Goal: Transaction & Acquisition: Purchase product/service

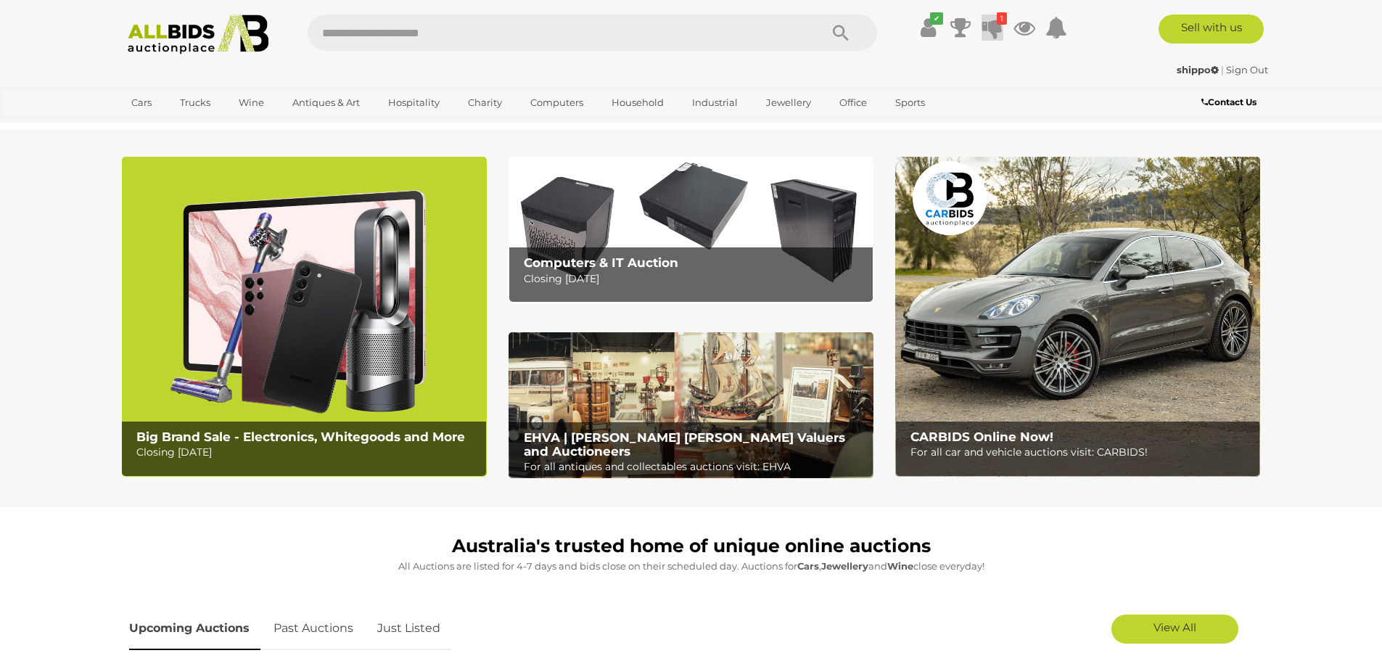
click at [990, 22] on icon at bounding box center [992, 28] width 20 height 26
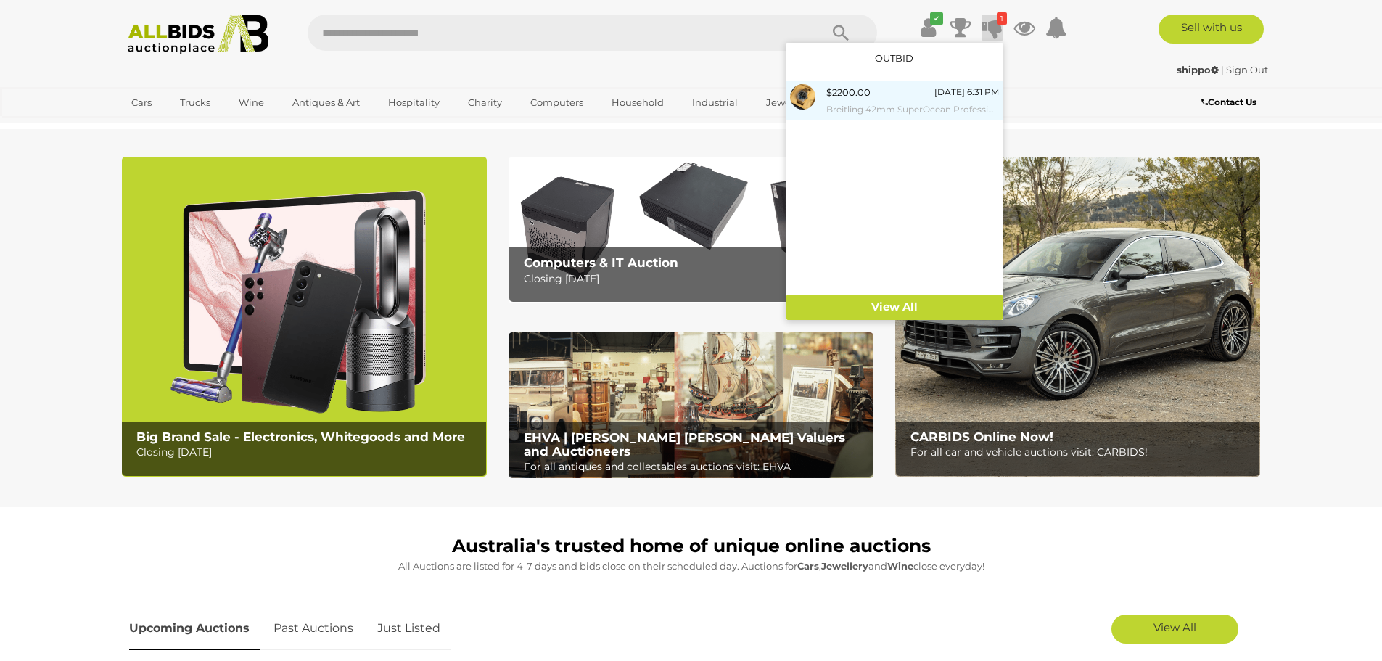
click at [884, 92] on div "$2200.00 Tomorrow 6:31 PM Breitling 42mm SuperOcean Professional Divers Watch, …" at bounding box center [912, 100] width 173 height 33
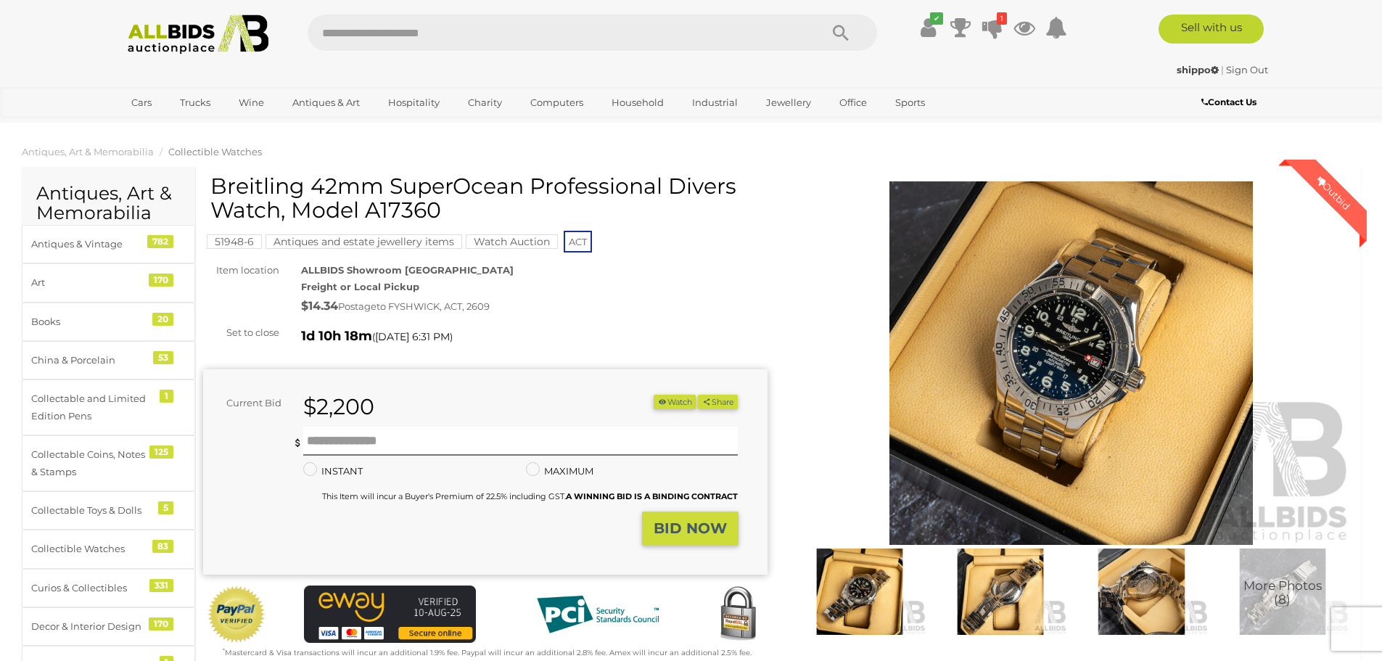
click at [698, 32] on input "text" at bounding box center [557, 33] width 498 height 36
type input "*****"
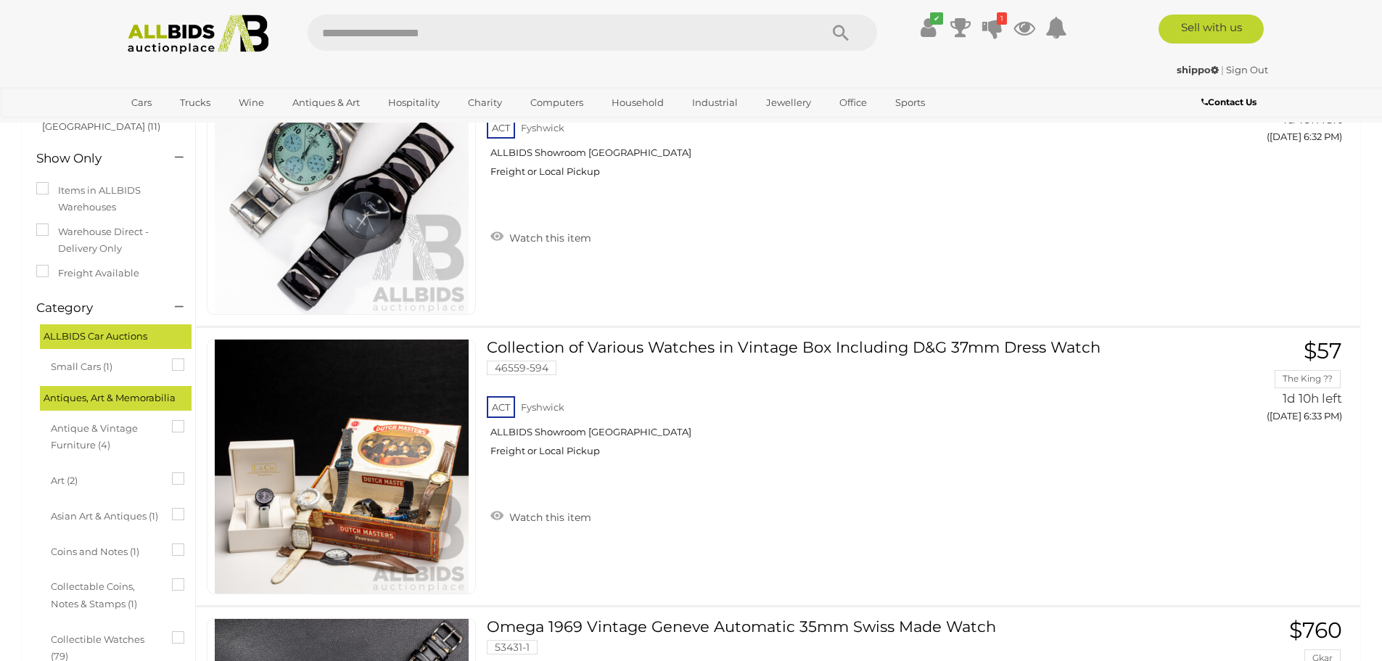
scroll to position [435, 0]
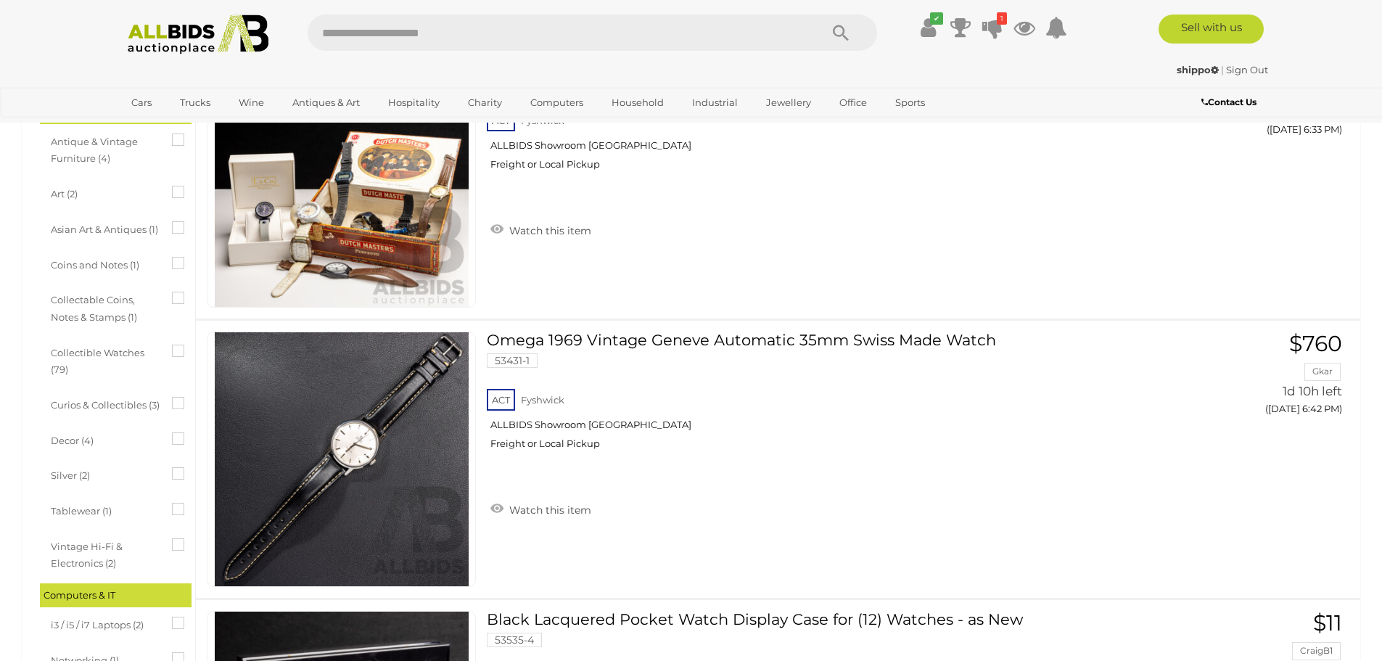
click at [180, 36] on img at bounding box center [198, 35] width 157 height 40
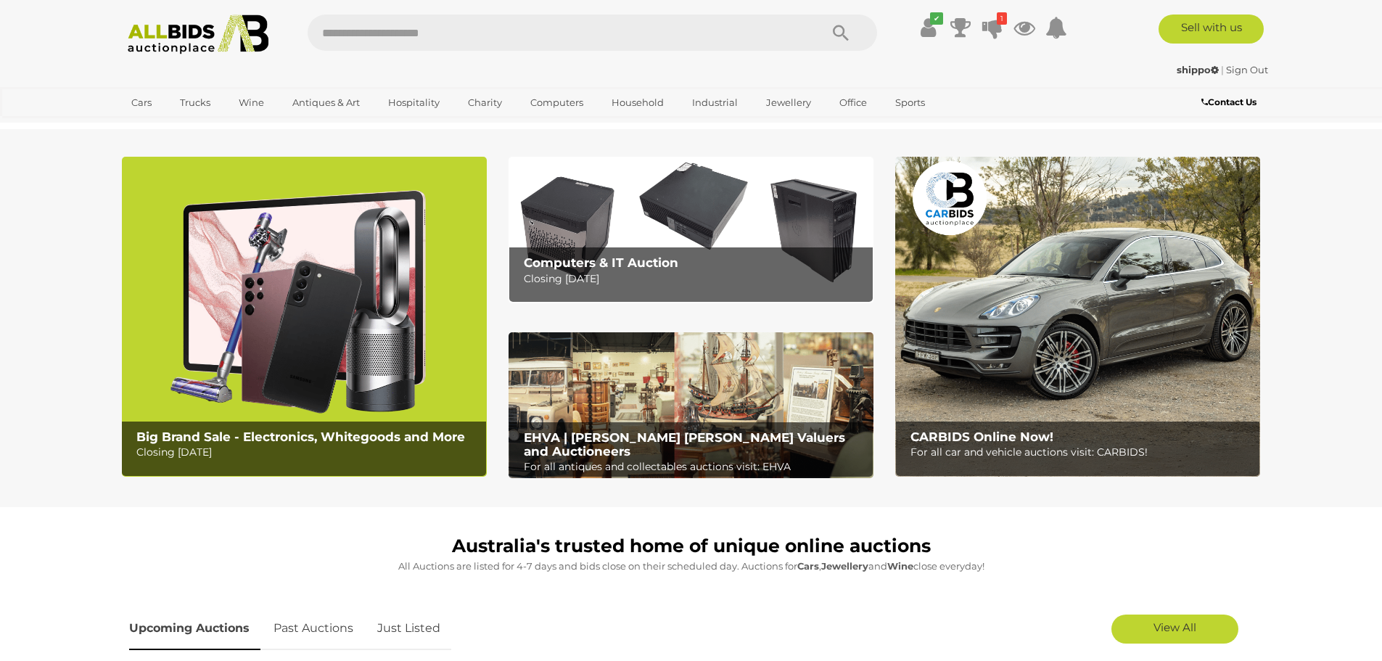
click at [297, 328] on img at bounding box center [304, 317] width 365 height 320
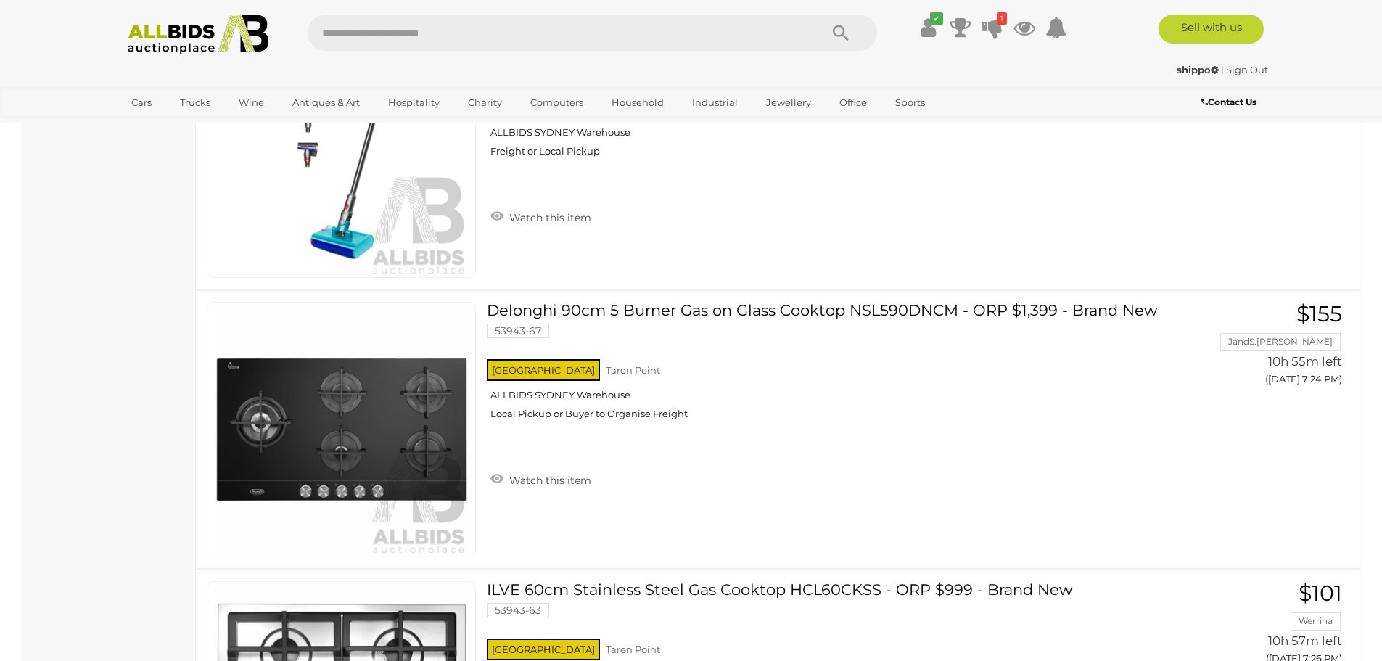
scroll to position [3555, 0]
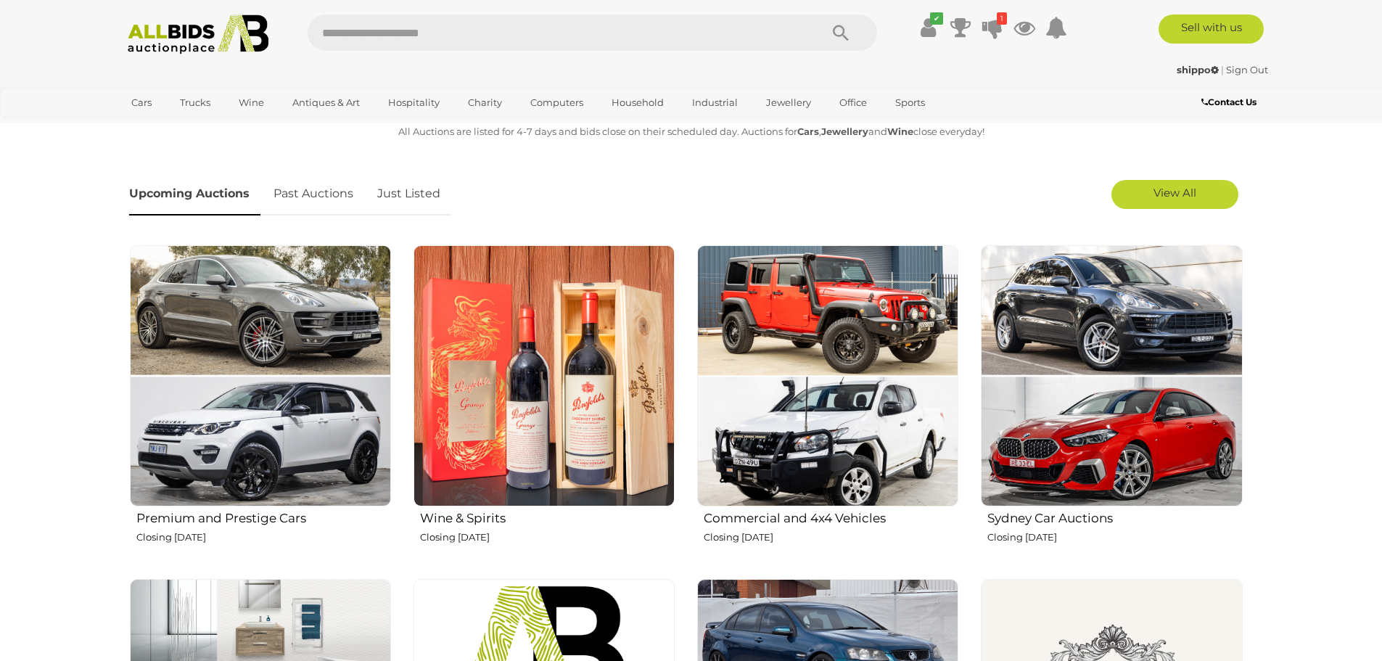
scroll to position [435, 0]
click at [612, 264] on img at bounding box center [544, 375] width 261 height 261
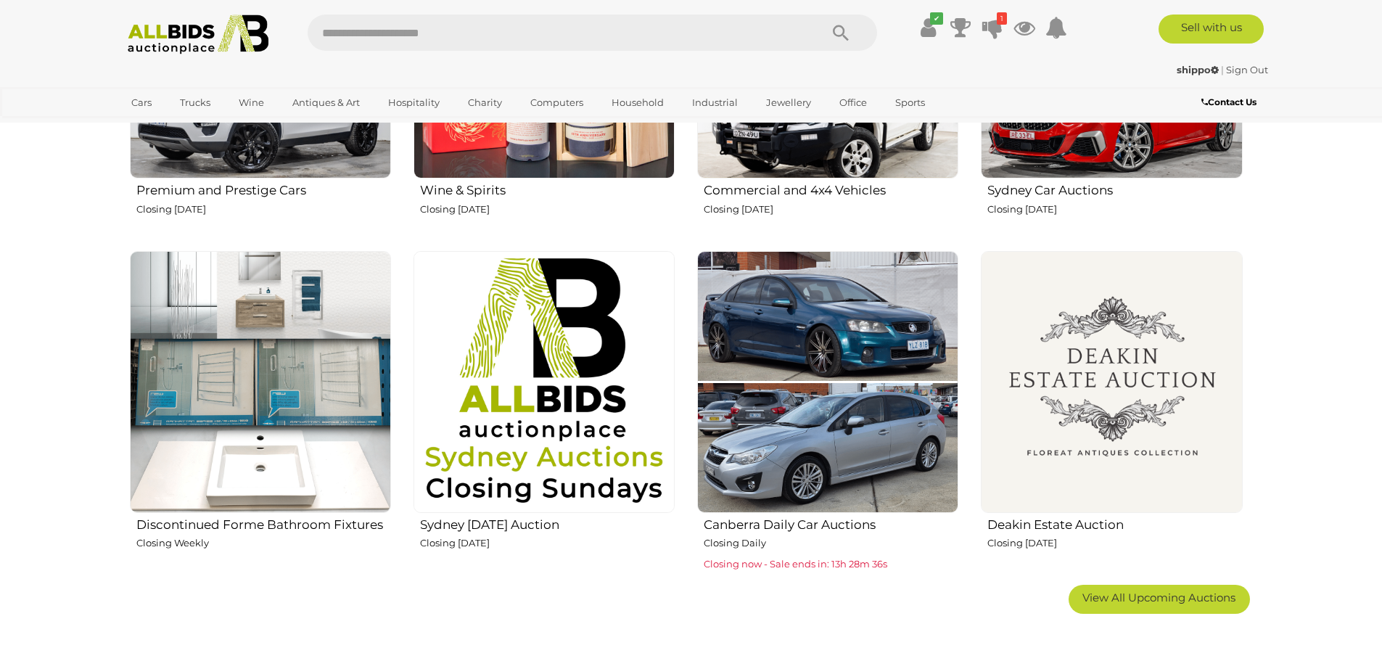
scroll to position [798, 0]
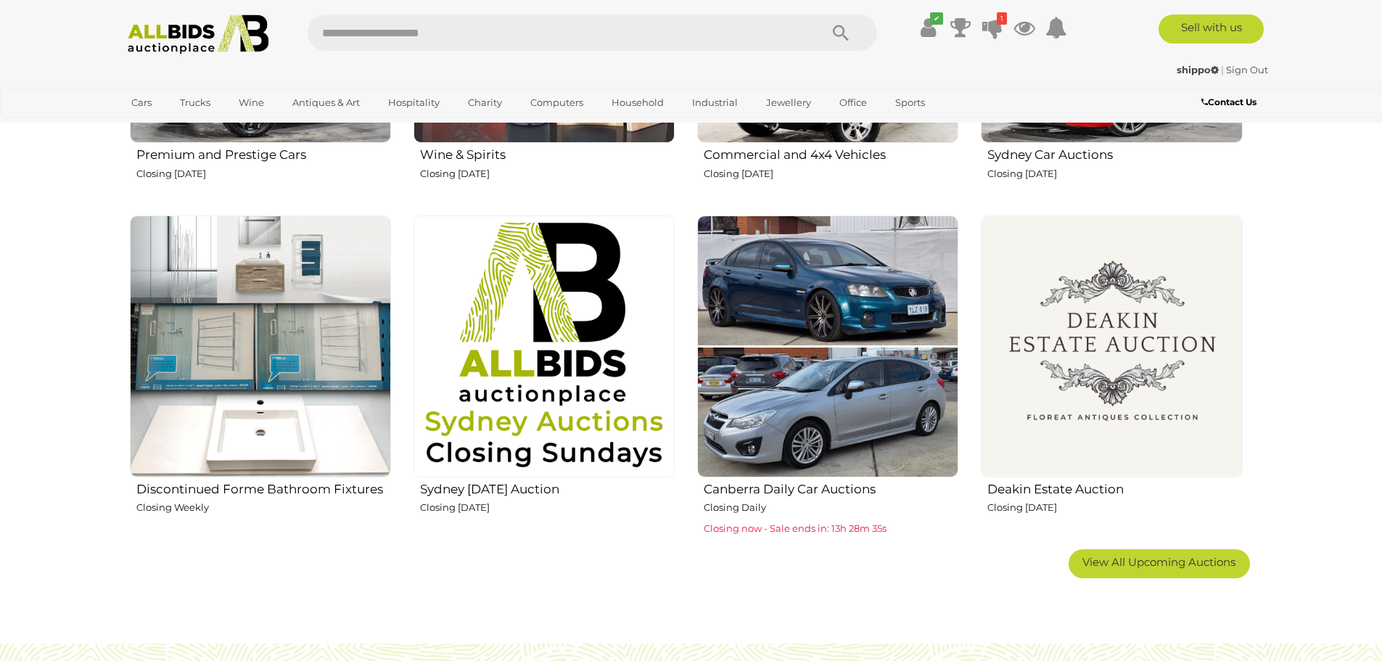
click at [1122, 333] on img at bounding box center [1111, 345] width 261 height 261
